Goal: Task Accomplishment & Management: Complete application form

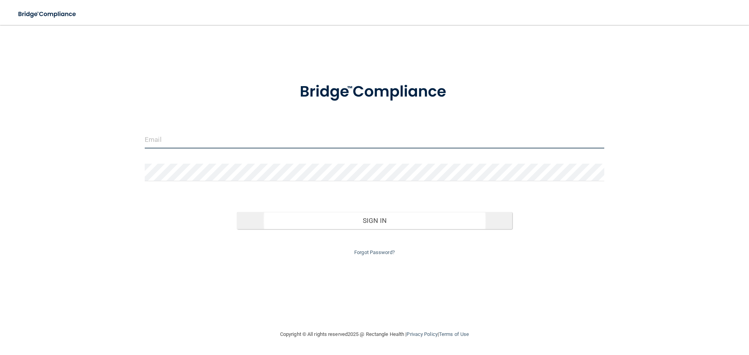
type input "[EMAIL_ADDRESS][DOMAIN_NAME]"
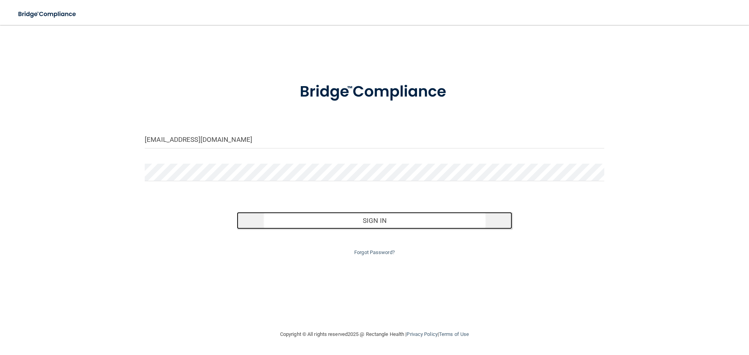
click at [364, 223] on button "Sign In" at bounding box center [375, 220] width 276 height 17
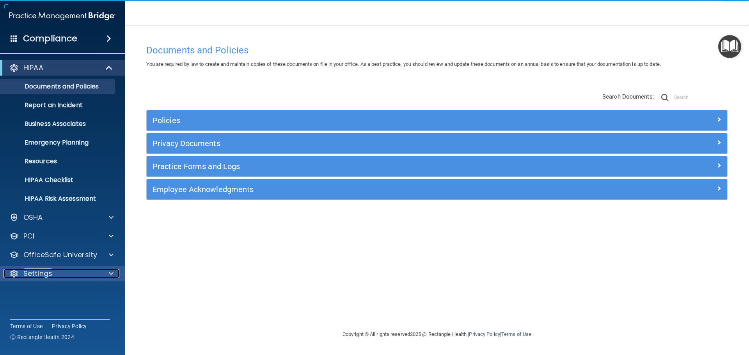
click at [14, 274] on div at bounding box center [13, 273] width 9 height 9
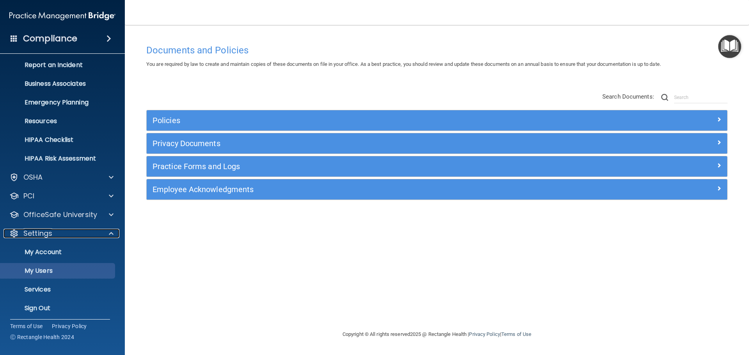
scroll to position [43, 0]
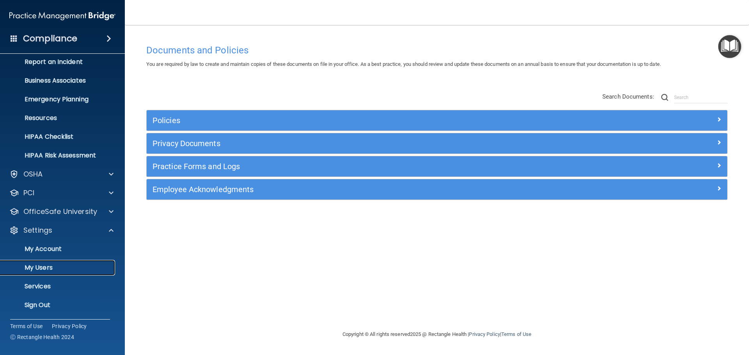
click at [48, 271] on p "My Users" at bounding box center [58, 268] width 107 height 8
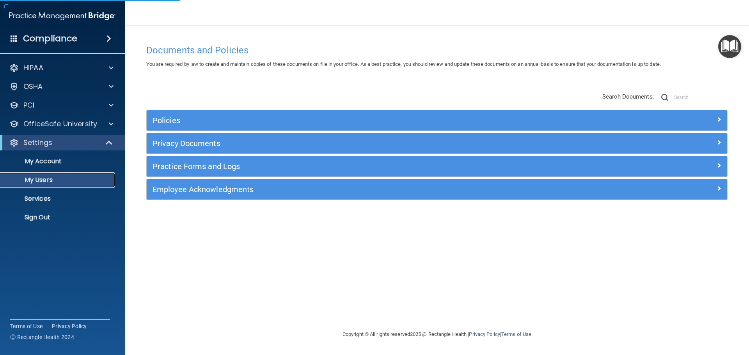
select select "20"
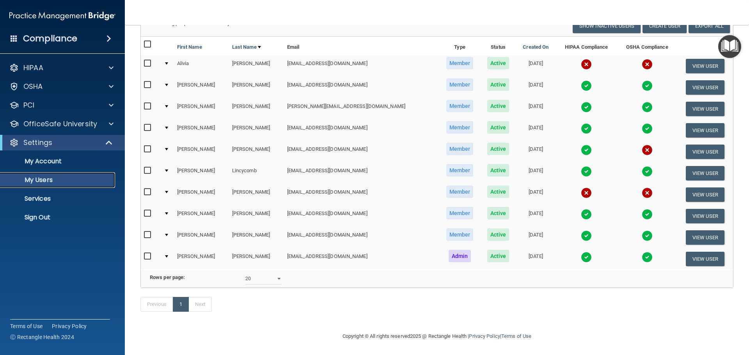
scroll to position [76, 0]
click at [700, 231] on button "View User" at bounding box center [705, 238] width 39 height 14
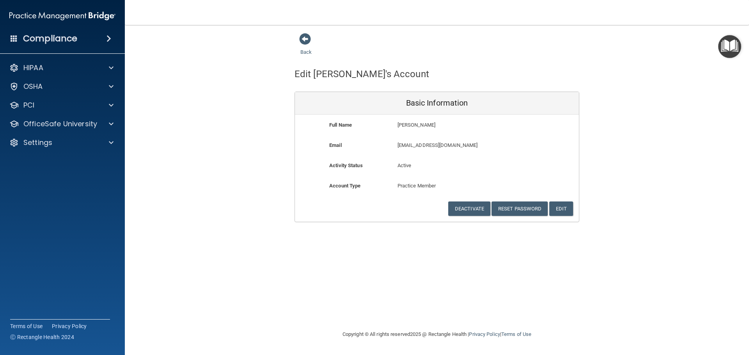
click at [728, 49] on img "Open Resource Center" at bounding box center [729, 46] width 23 height 23
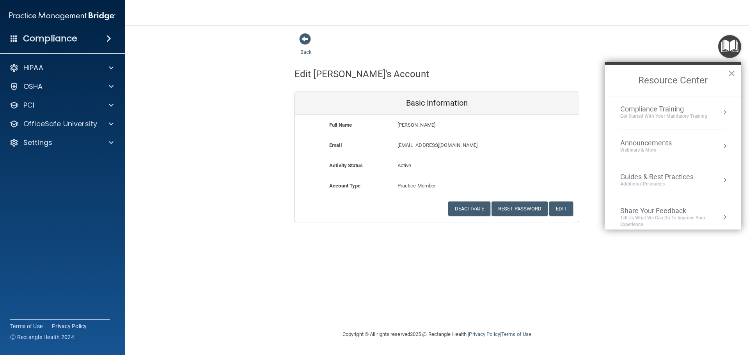
scroll to position [112, 0]
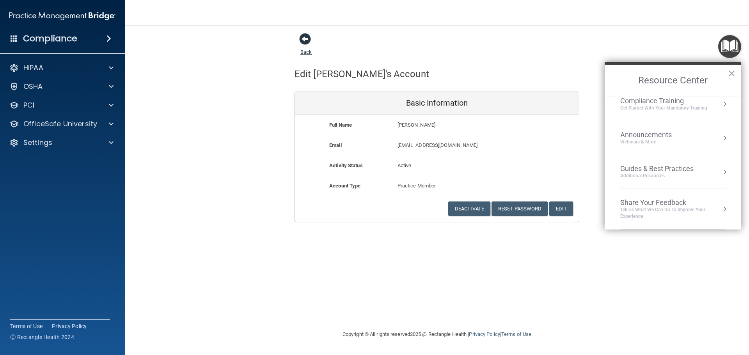
click at [301, 42] on span at bounding box center [305, 39] width 12 height 12
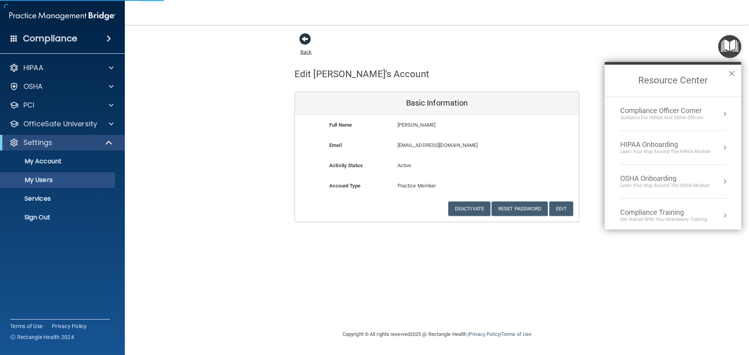
select select "20"
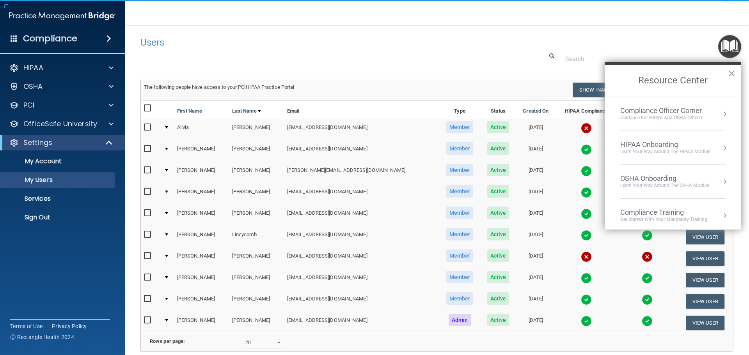
click at [731, 75] on button "×" at bounding box center [731, 73] width 7 height 12
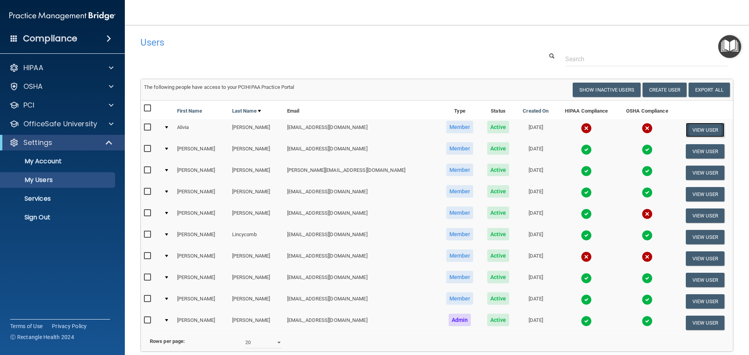
click at [696, 128] on button "View User" at bounding box center [705, 130] width 39 height 14
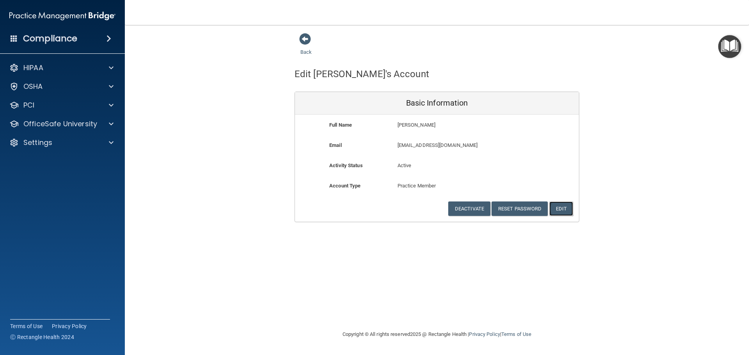
click at [564, 209] on button "Edit" at bounding box center [561, 209] width 24 height 14
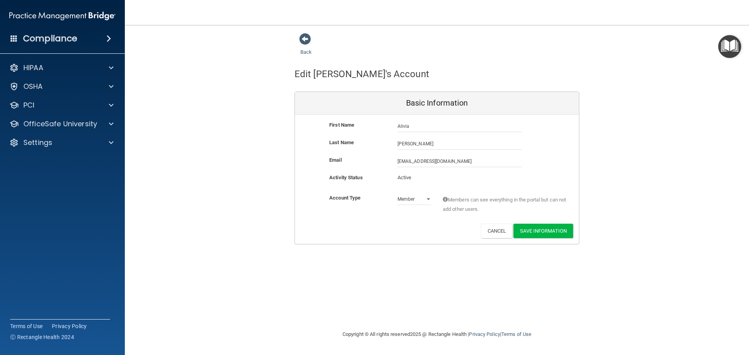
click at [621, 211] on div "Back Edit [PERSON_NAME]'s Account Basic Information First Name [PERSON_NAME] [P…" at bounding box center [436, 139] width 593 height 212
click at [545, 232] on button "Save Information" at bounding box center [543, 231] width 60 height 14
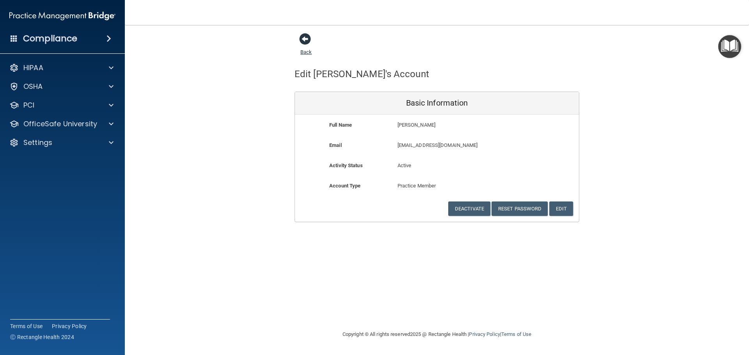
click at [306, 42] on span at bounding box center [305, 39] width 12 height 12
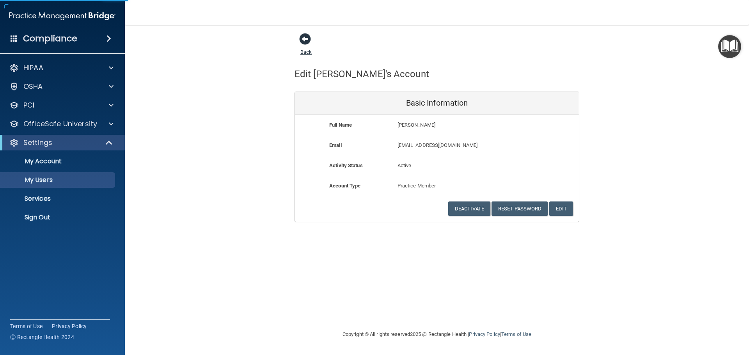
select select "20"
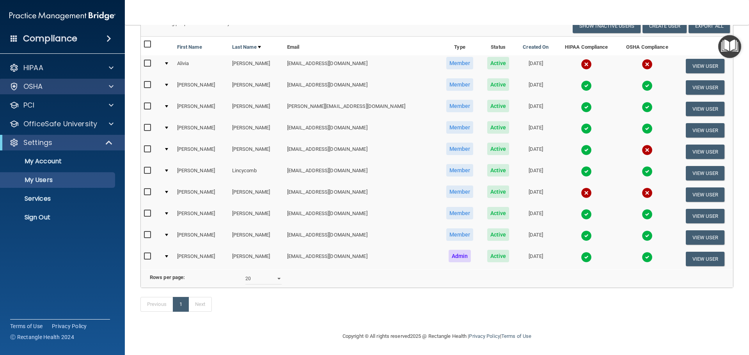
scroll to position [76, 0]
click at [43, 199] on p "Services" at bounding box center [58, 199] width 107 height 8
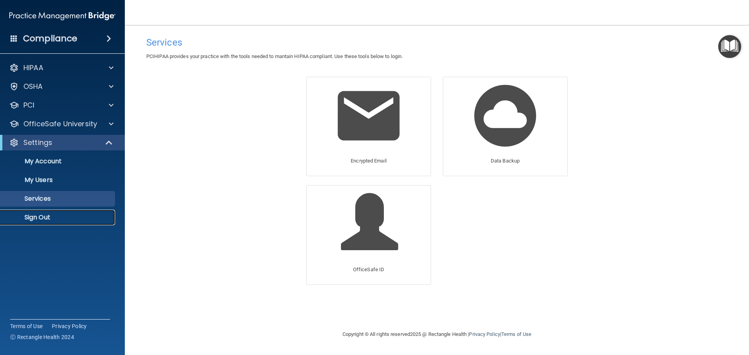
click at [37, 215] on p "Sign Out" at bounding box center [58, 218] width 107 height 8
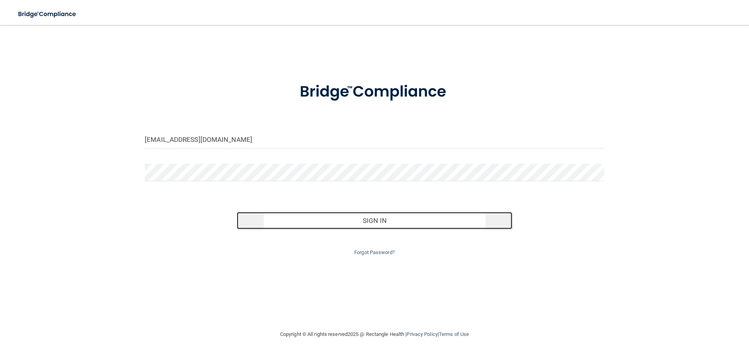
click at [401, 223] on button "Sign In" at bounding box center [375, 220] width 276 height 17
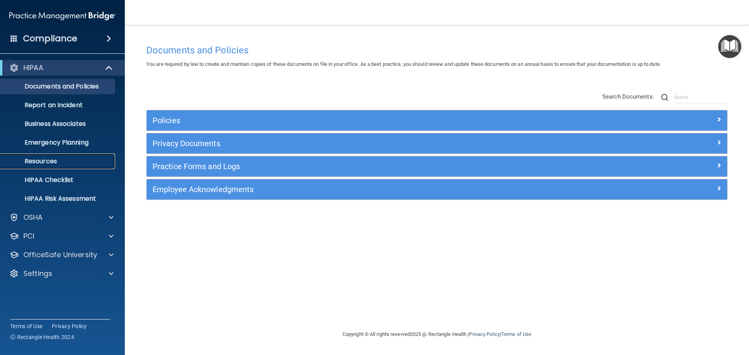
click at [45, 163] on p "Resources" at bounding box center [58, 162] width 107 height 8
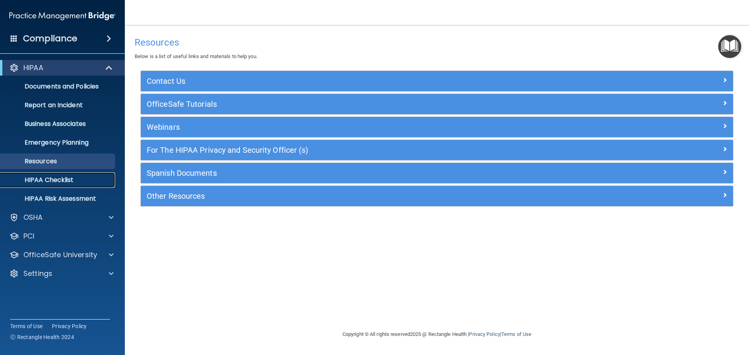
click at [58, 182] on p "HIPAA Checklist" at bounding box center [58, 180] width 107 height 8
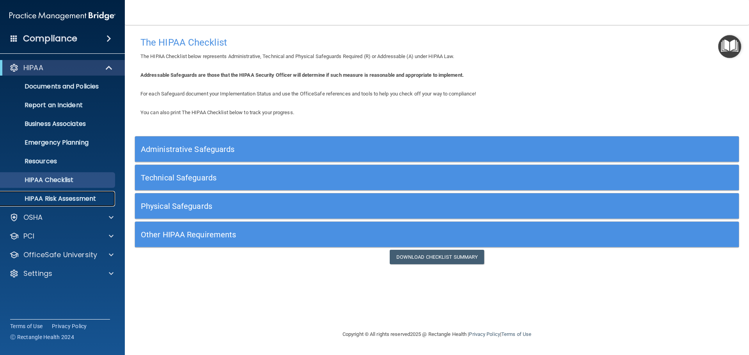
click at [72, 197] on p "HIPAA Risk Assessment" at bounding box center [58, 199] width 107 height 8
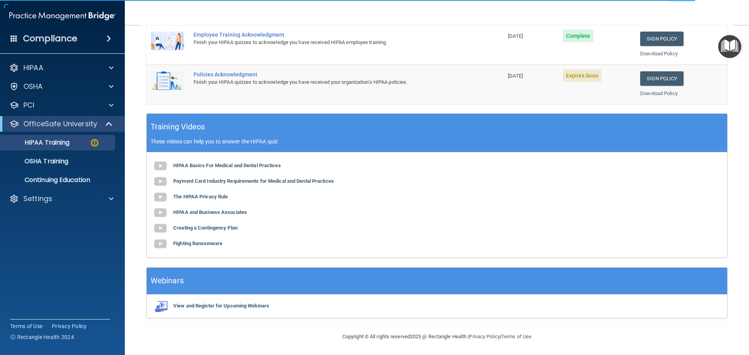
scroll to position [170, 0]
click at [50, 161] on p "OSHA Training" at bounding box center [36, 162] width 63 height 8
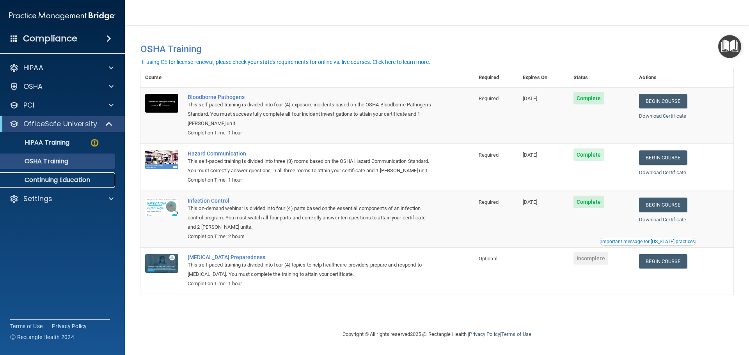
click at [82, 184] on p "Continuing Education" at bounding box center [58, 180] width 107 height 8
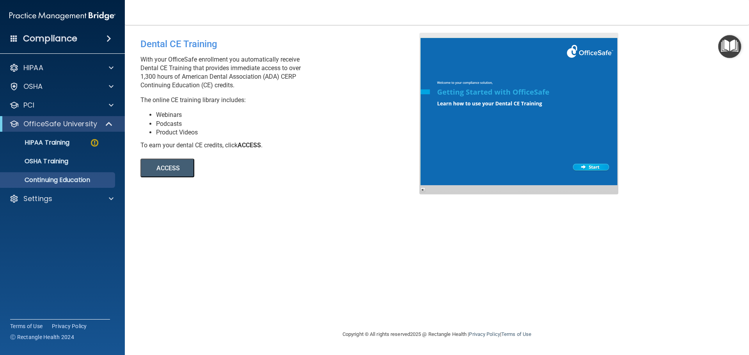
click at [108, 39] on span at bounding box center [109, 38] width 5 height 9
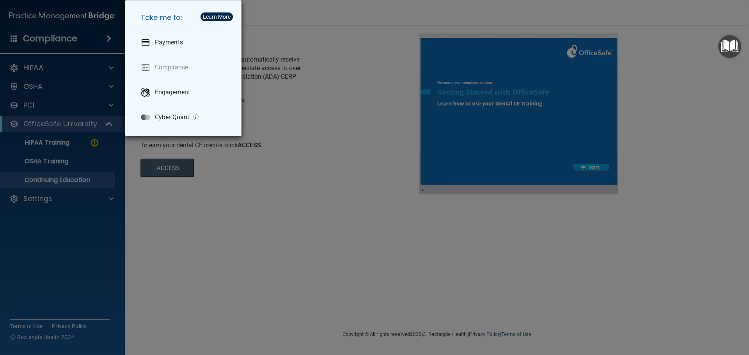
click at [97, 243] on div "Take me to: Payments Compliance Engagement Cyber Quant" at bounding box center [374, 177] width 749 height 355
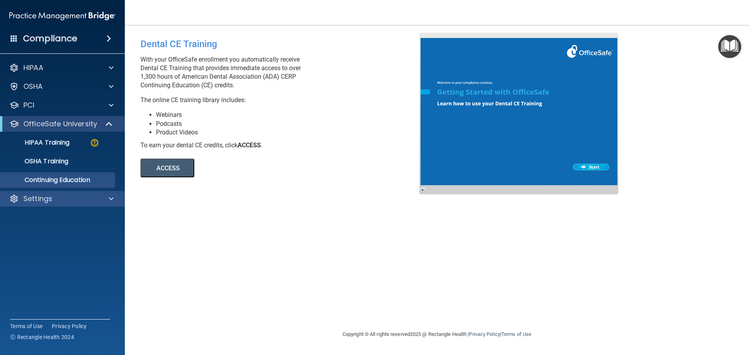
click at [41, 204] on div "Settings" at bounding box center [62, 199] width 125 height 16
click at [111, 198] on span at bounding box center [111, 198] width 5 height 9
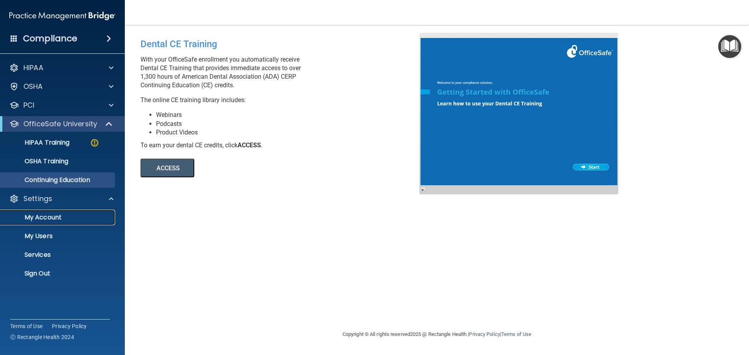
click at [60, 217] on p "My Account" at bounding box center [58, 218] width 107 height 8
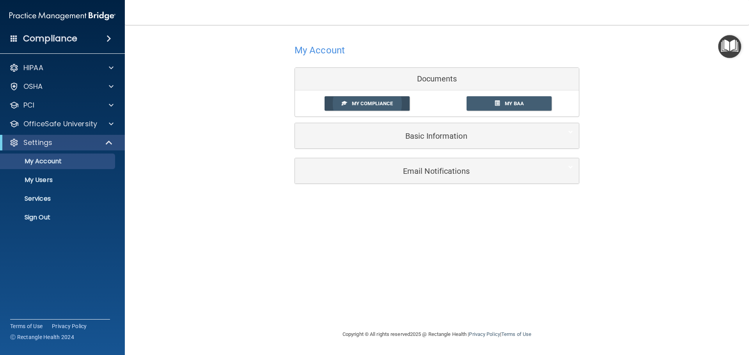
click at [381, 108] on link "My Compliance" at bounding box center [367, 103] width 85 height 14
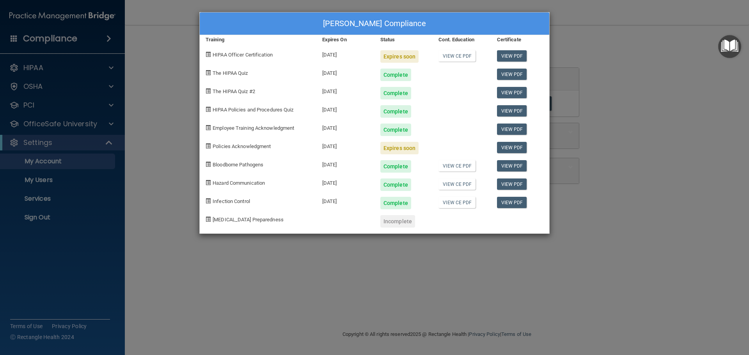
click at [437, 261] on div "[PERSON_NAME] Compliance Training Expires On Status Cont. Education Certificate…" at bounding box center [374, 177] width 749 height 355
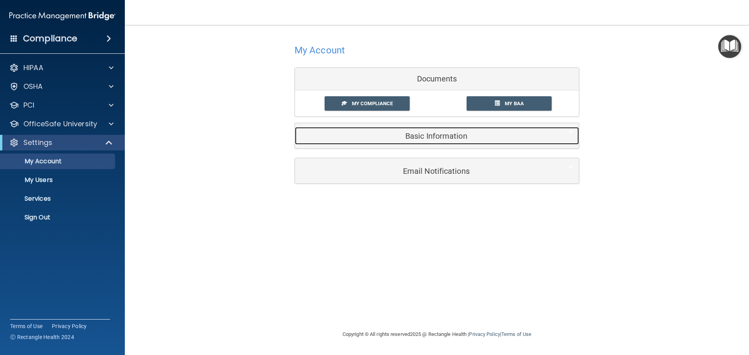
click at [438, 138] on h5 "Basic Information" at bounding box center [425, 136] width 249 height 9
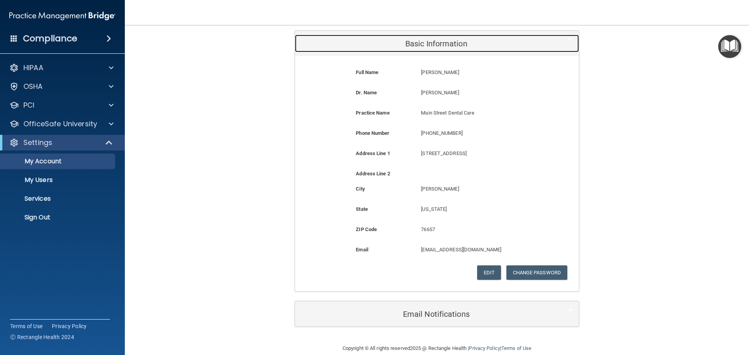
scroll to position [105, 0]
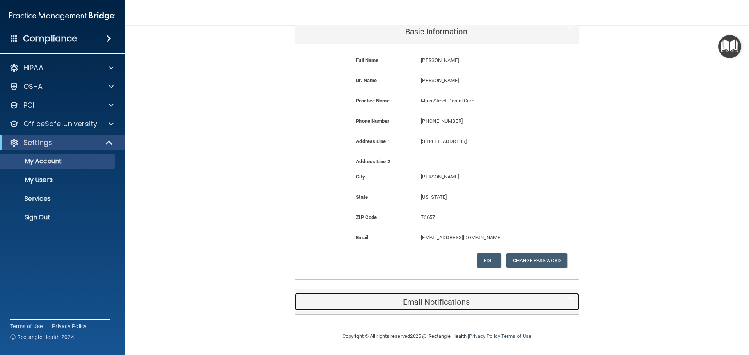
click at [456, 298] on h5 "Email Notifications" at bounding box center [425, 302] width 249 height 9
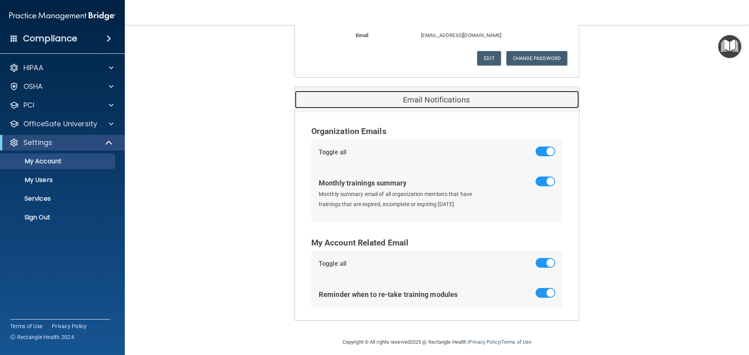
scroll to position [313, 0]
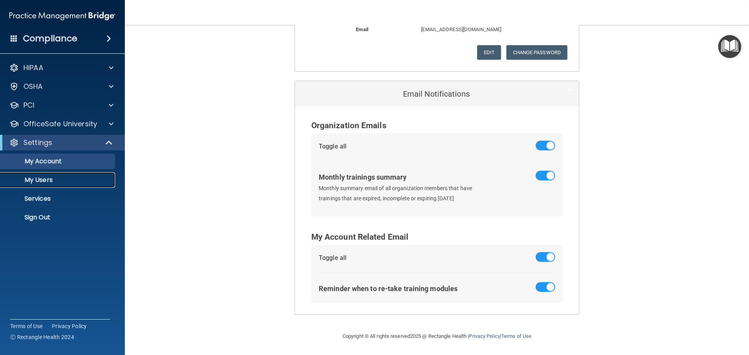
click at [50, 178] on p "My Users" at bounding box center [58, 180] width 107 height 8
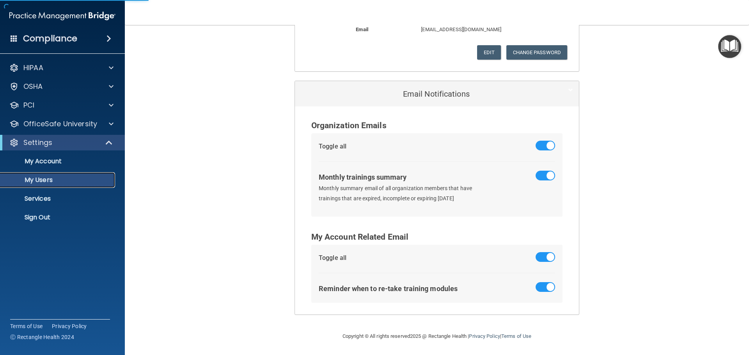
select select "20"
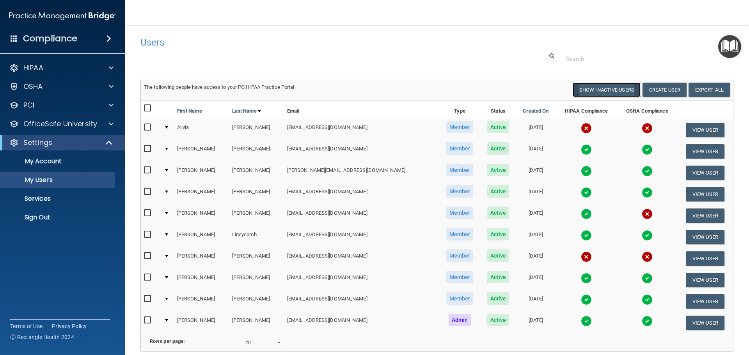
click at [613, 92] on button "Show Inactive Users" at bounding box center [607, 90] width 68 height 14
select select "20"
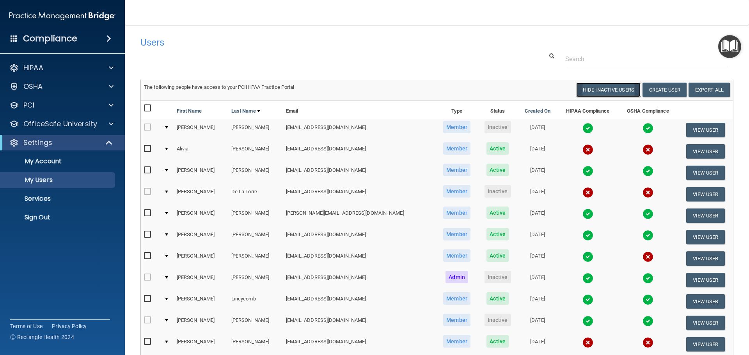
click at [601, 92] on button "Hide Inactive Users" at bounding box center [608, 90] width 64 height 14
select select "20"
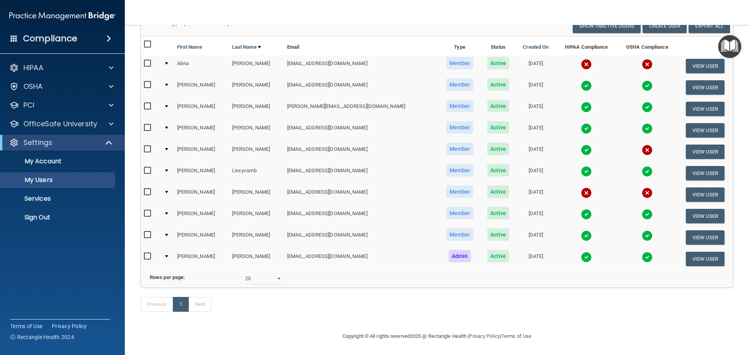
scroll to position [76, 0]
click at [46, 202] on p "Services" at bounding box center [58, 199] width 107 height 8
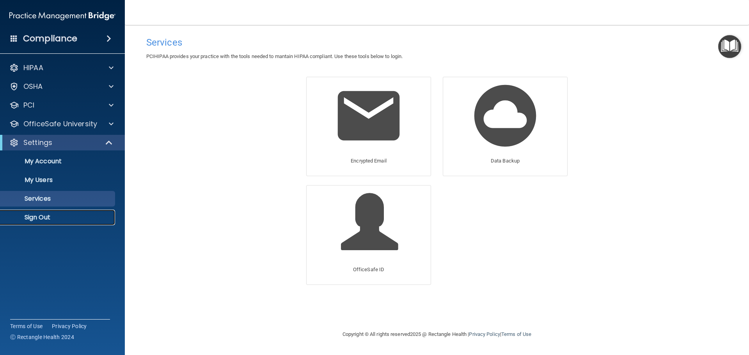
click at [47, 214] on p "Sign Out" at bounding box center [58, 218] width 107 height 8
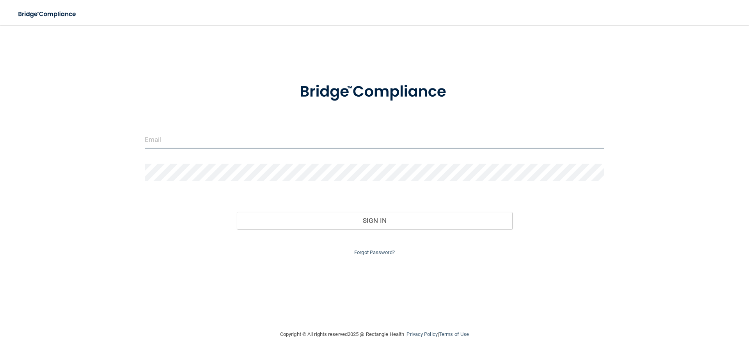
type input "[EMAIL_ADDRESS][DOMAIN_NAME]"
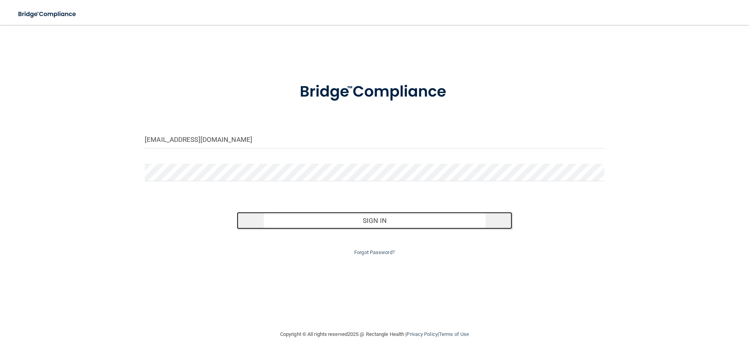
click at [379, 225] on button "Sign In" at bounding box center [375, 220] width 276 height 17
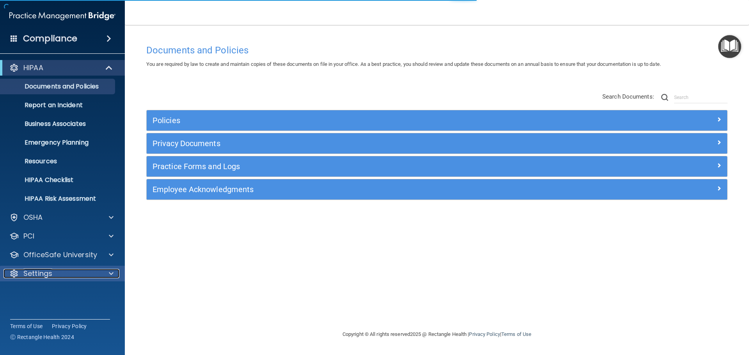
click at [110, 272] on span at bounding box center [111, 273] width 5 height 9
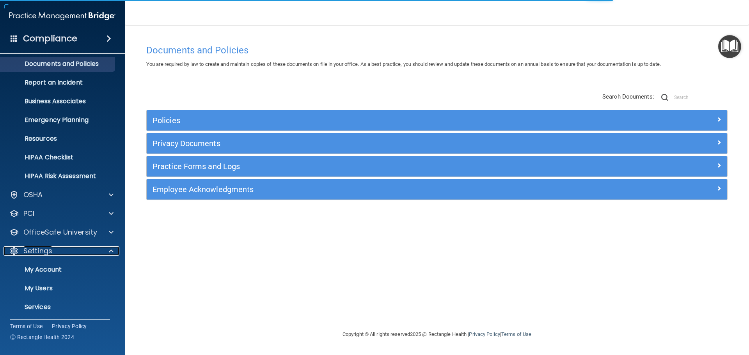
scroll to position [43, 0]
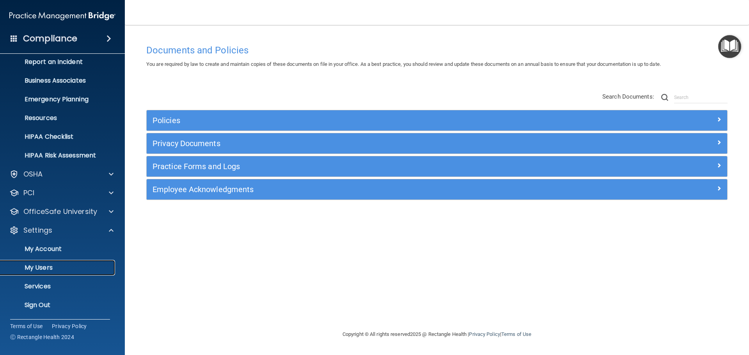
click at [50, 272] on link "My Users" at bounding box center [53, 268] width 123 height 16
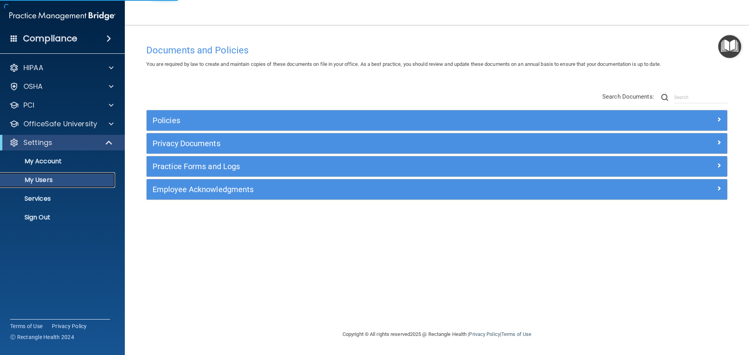
select select "20"
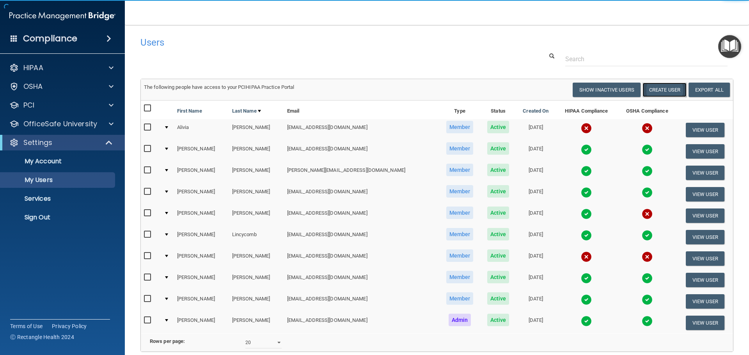
click at [657, 91] on button "Create User" at bounding box center [665, 90] width 44 height 14
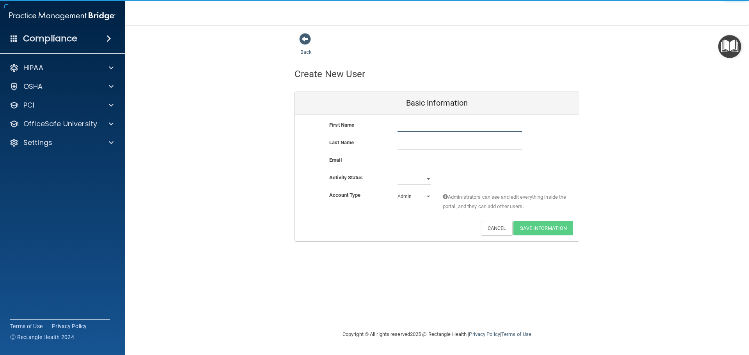
click at [427, 131] on input "text" at bounding box center [460, 127] width 124 height 12
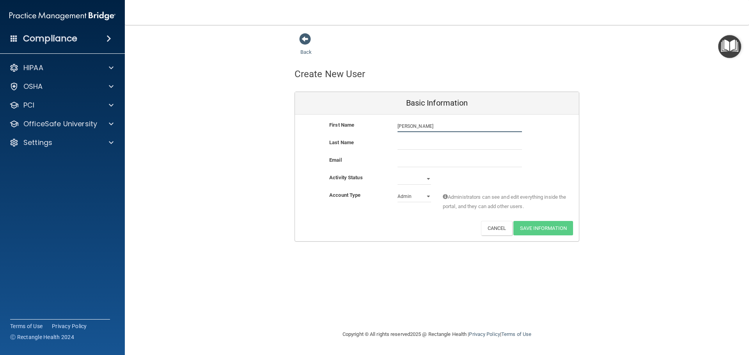
type input "Megan"
type input "Cabiness"
click at [408, 161] on input "email" at bounding box center [460, 162] width 124 height 12
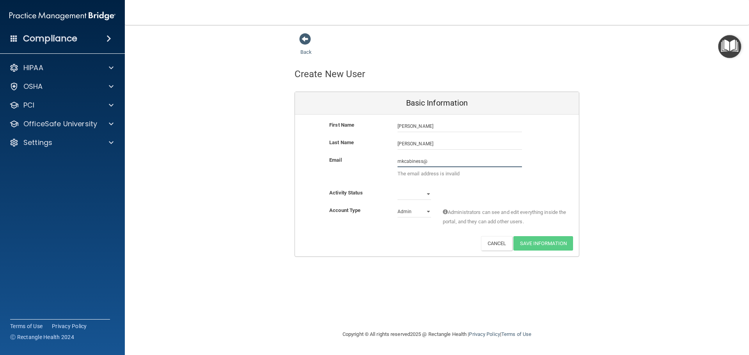
click at [434, 160] on input "mkcabiness@" at bounding box center [460, 162] width 124 height 12
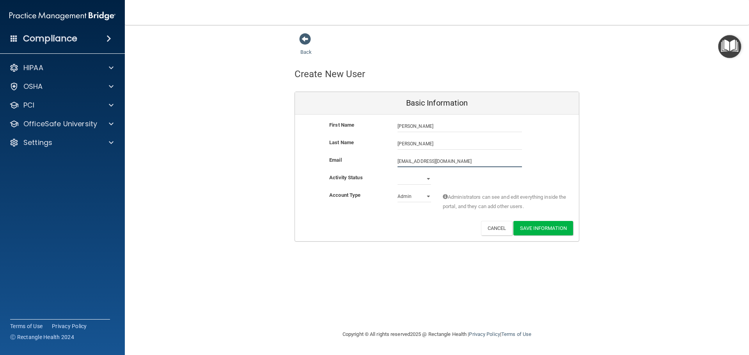
type input "mkcabiness@icloud.com"
click at [430, 178] on select "Active Inactive" at bounding box center [415, 179] width 34 height 12
select select "active"
click at [398, 173] on select "Active Inactive" at bounding box center [415, 179] width 34 height 12
click at [424, 196] on select "Admin Member" at bounding box center [415, 197] width 34 height 12
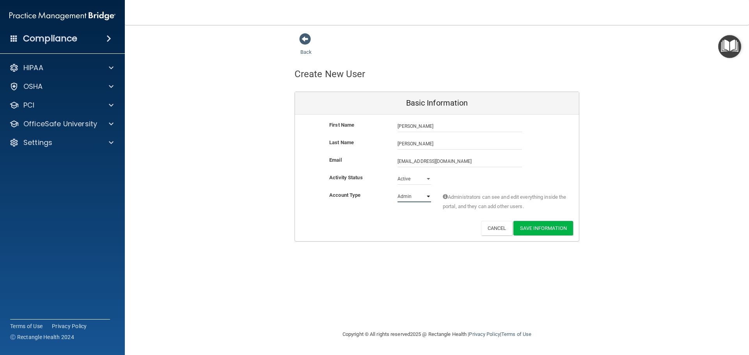
select select "practice_member"
click at [398, 191] on select "Admin Member" at bounding box center [415, 197] width 34 height 12
click at [548, 229] on button "Save Information" at bounding box center [543, 228] width 60 height 14
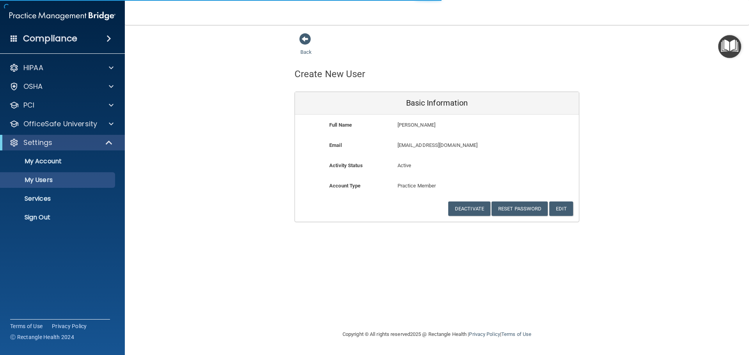
select select "20"
